Goal: Task Accomplishment & Management: Use online tool/utility

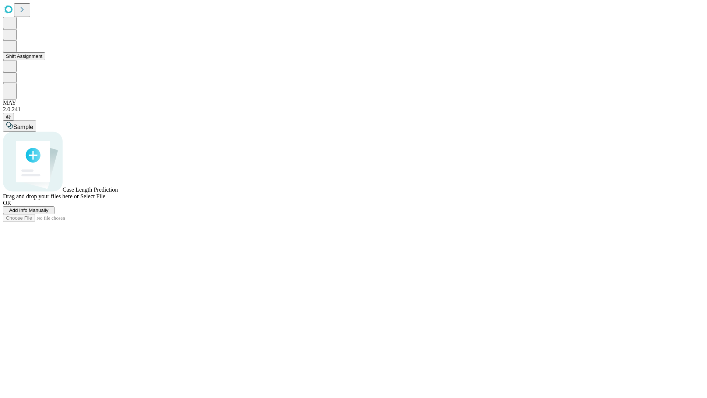
click at [45, 60] on button "Shift Assignment" at bounding box center [24, 56] width 42 height 8
